Goal: Information Seeking & Learning: Learn about a topic

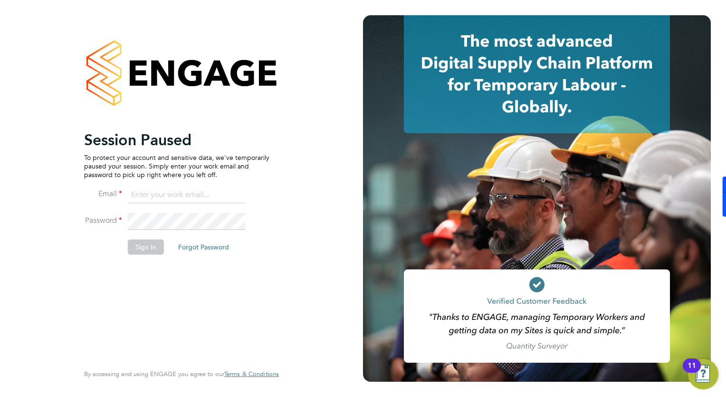
type input "Natalie.carr@buildrec.com"
click at [150, 245] on button "Sign In" at bounding box center [146, 246] width 36 height 15
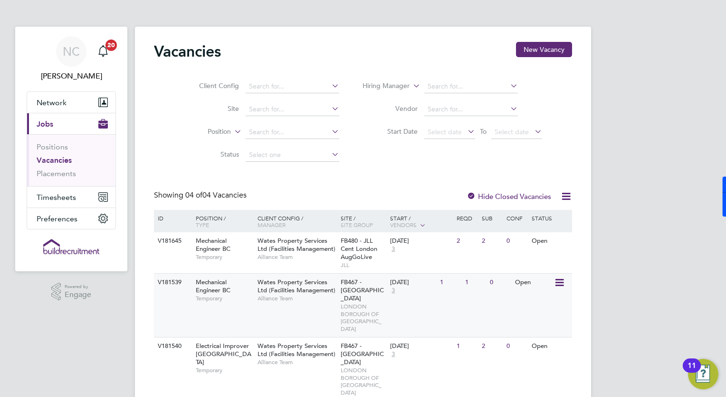
click at [210, 286] on span "Mechanical Engineer BC" at bounding box center [213, 286] width 35 height 16
click at [58, 163] on link "Vacancies" at bounding box center [54, 159] width 35 height 9
click at [54, 160] on link "Vacancies" at bounding box center [54, 159] width 35 height 9
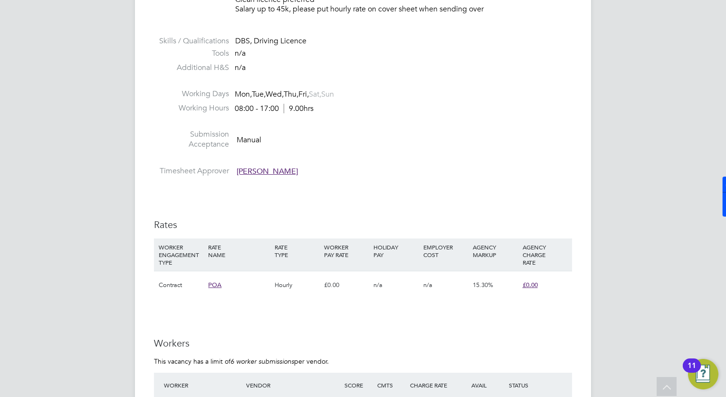
scroll to position [628, 0]
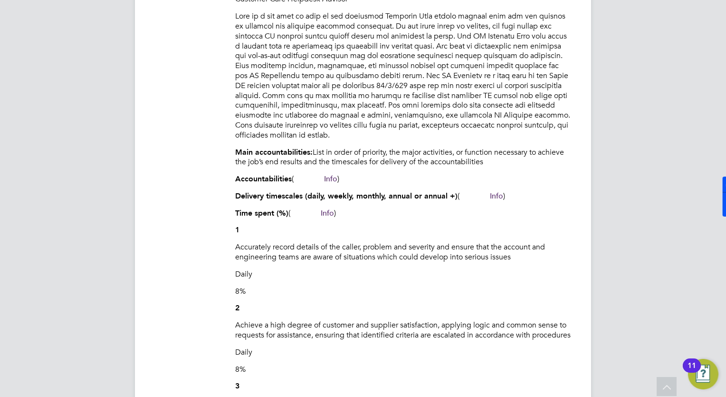
scroll to position [456, 0]
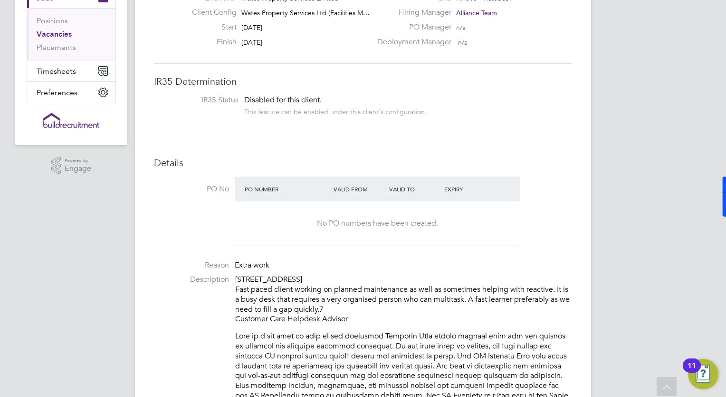
scroll to position [152, 0]
